Goal: Information Seeking & Learning: Compare options

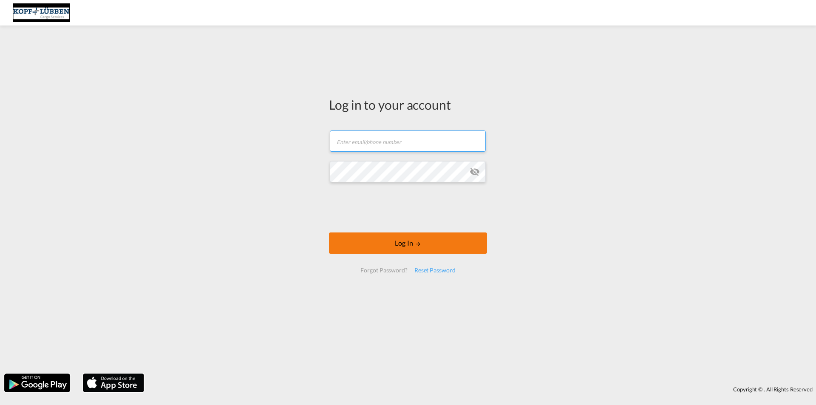
type input "[EMAIL_ADDRESS][PERSON_NAME][DOMAIN_NAME]"
click at [413, 228] on form "[EMAIL_ADDRESS][PERSON_NAME][DOMAIN_NAME] Email field is required Password fiel…" at bounding box center [408, 201] width 158 height 159
click at [419, 242] on md-icon "LOGIN" at bounding box center [418, 244] width 6 height 6
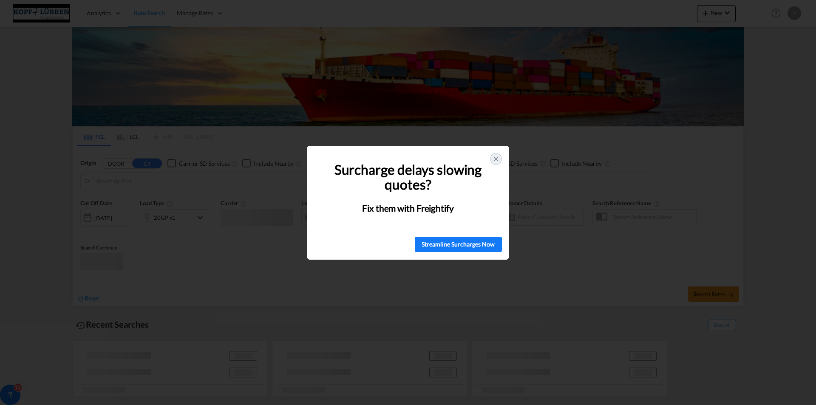
type input "[GEOGRAPHIC_DATA], [GEOGRAPHIC_DATA]"
type input "[GEOGRAPHIC_DATA], NLRTM"
click at [497, 159] on icon at bounding box center [495, 158] width 7 height 7
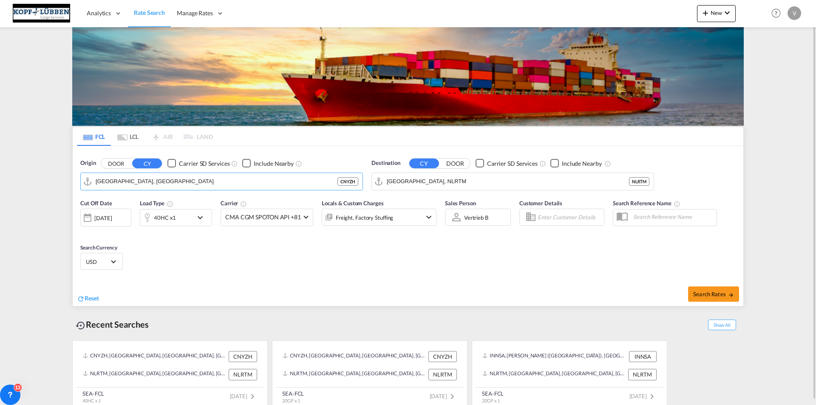
click at [20, 173] on md-content "Analytics Dashboard Reports Rate Search Manage Rates Contract Rates My Rate Fil…" at bounding box center [408, 202] width 816 height 405
drag, startPoint x: 165, startPoint y: 179, endPoint x: 46, endPoint y: 178, distance: 118.9
click at [46, 178] on md-content "Analytics Dashboard Reports Rate Search Manage Rates Contract Rates My Rate Fil…" at bounding box center [408, 202] width 816 height 405
type input "[PERSON_NAME]"
click at [129, 182] on body "Analytics Dashboard Reports Rate Search Manage Rates Contract Rates My Rate Fil…" at bounding box center [408, 202] width 816 height 405
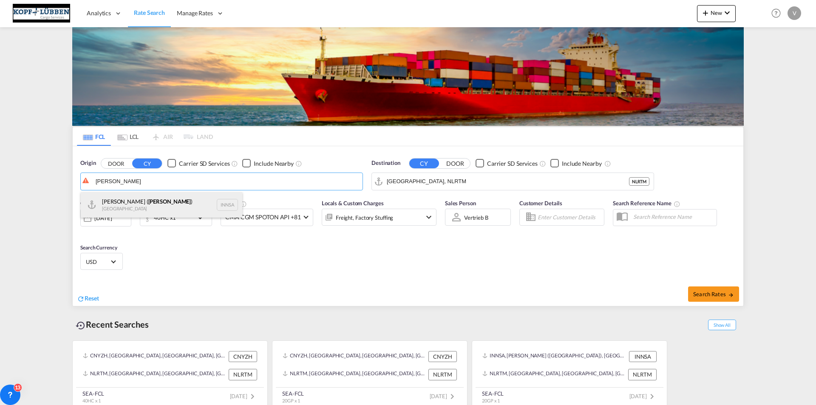
drag, startPoint x: 159, startPoint y: 202, endPoint x: 326, endPoint y: 183, distance: 168.0
click at [159, 202] on div "[PERSON_NAME] ( [PERSON_NAME] ) [GEOGRAPHIC_DATA] INNSA" at bounding box center [161, 204] width 161 height 25
type input "[PERSON_NAME] ([PERSON_NAME]), [GEOGRAPHIC_DATA]"
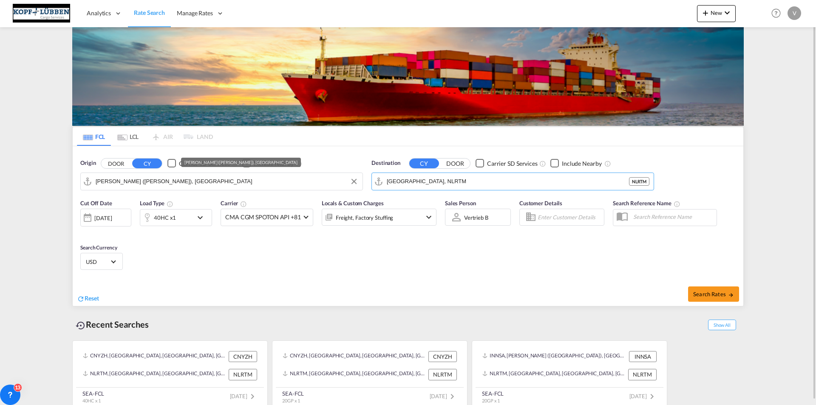
drag, startPoint x: 438, startPoint y: 181, endPoint x: 351, endPoint y: 178, distance: 86.7
click at [351, 178] on div "Origin DOOR CY Carrier SD Services Include Nearby [PERSON_NAME] ([GEOGRAPHIC_DA…" at bounding box center [408, 170] width 670 height 48
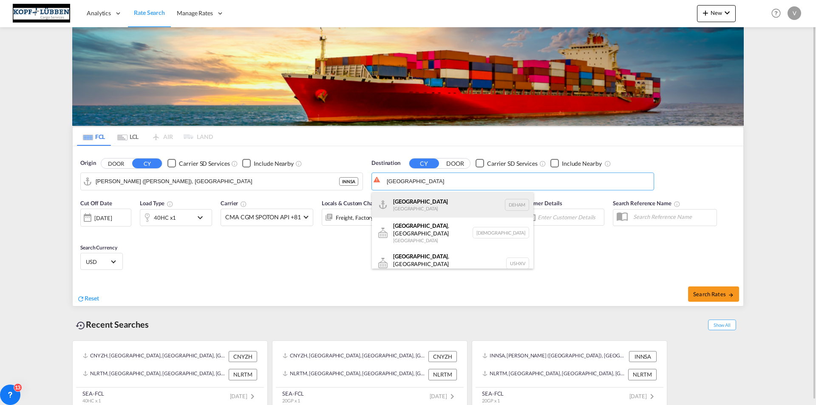
click at [526, 207] on div "Hamburg [GEOGRAPHIC_DATA] [GEOGRAPHIC_DATA]" at bounding box center [452, 204] width 161 height 25
type input "[GEOGRAPHIC_DATA], [GEOGRAPHIC_DATA]"
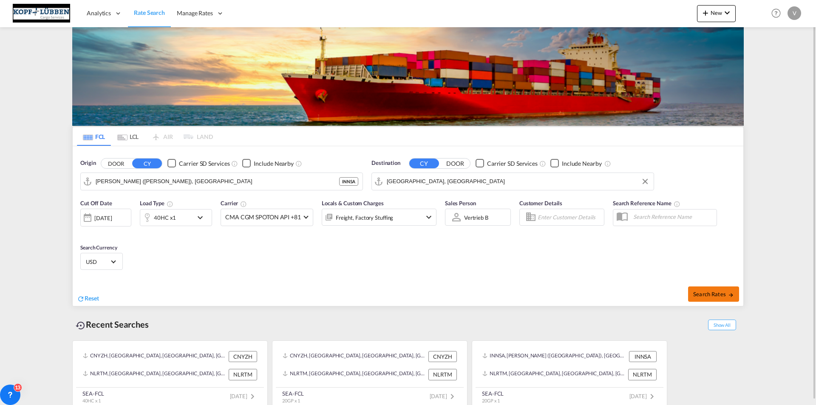
click at [718, 292] on span "Search Rates" at bounding box center [713, 294] width 41 height 7
type input "INNSA to DEHAM / [DATE]"
